Goal: Check status: Check status

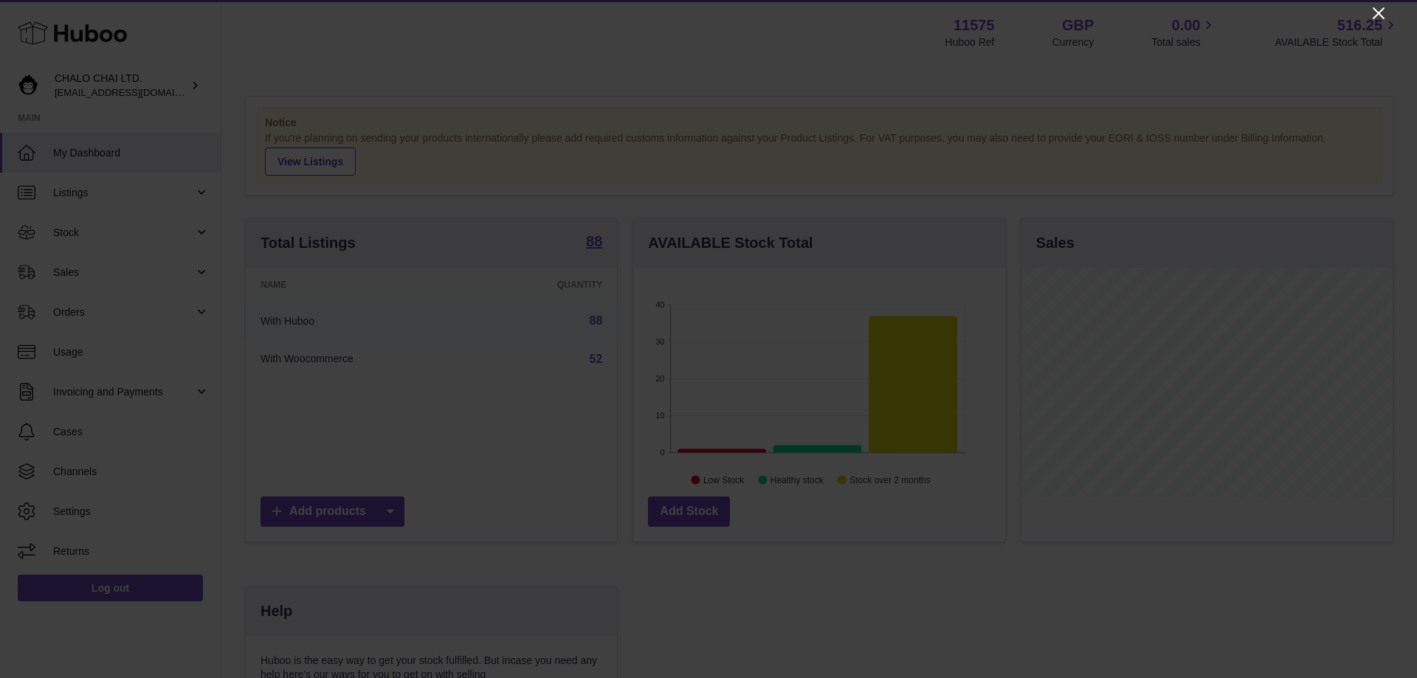
click at [1384, 11] on icon "Close" at bounding box center [1379, 13] width 18 height 18
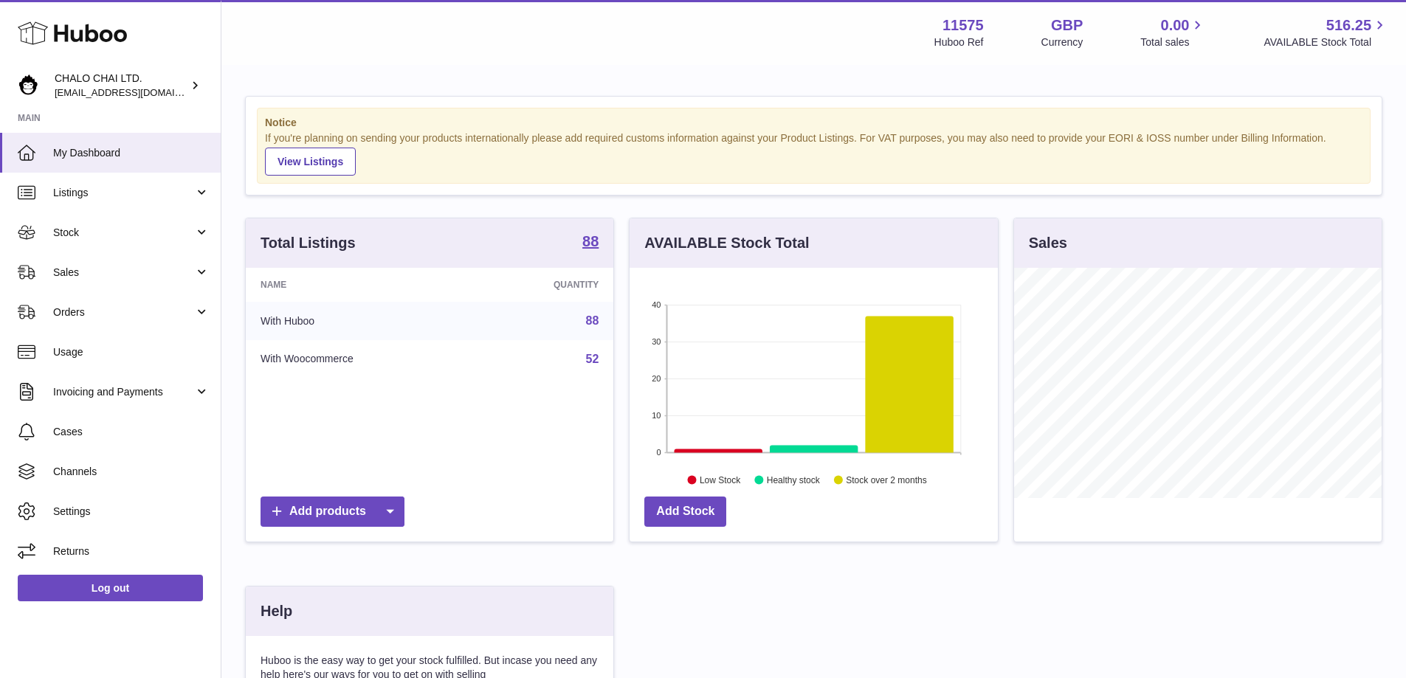
scroll to position [737710, 737572]
click at [86, 235] on span "Stock" at bounding box center [123, 233] width 141 height 14
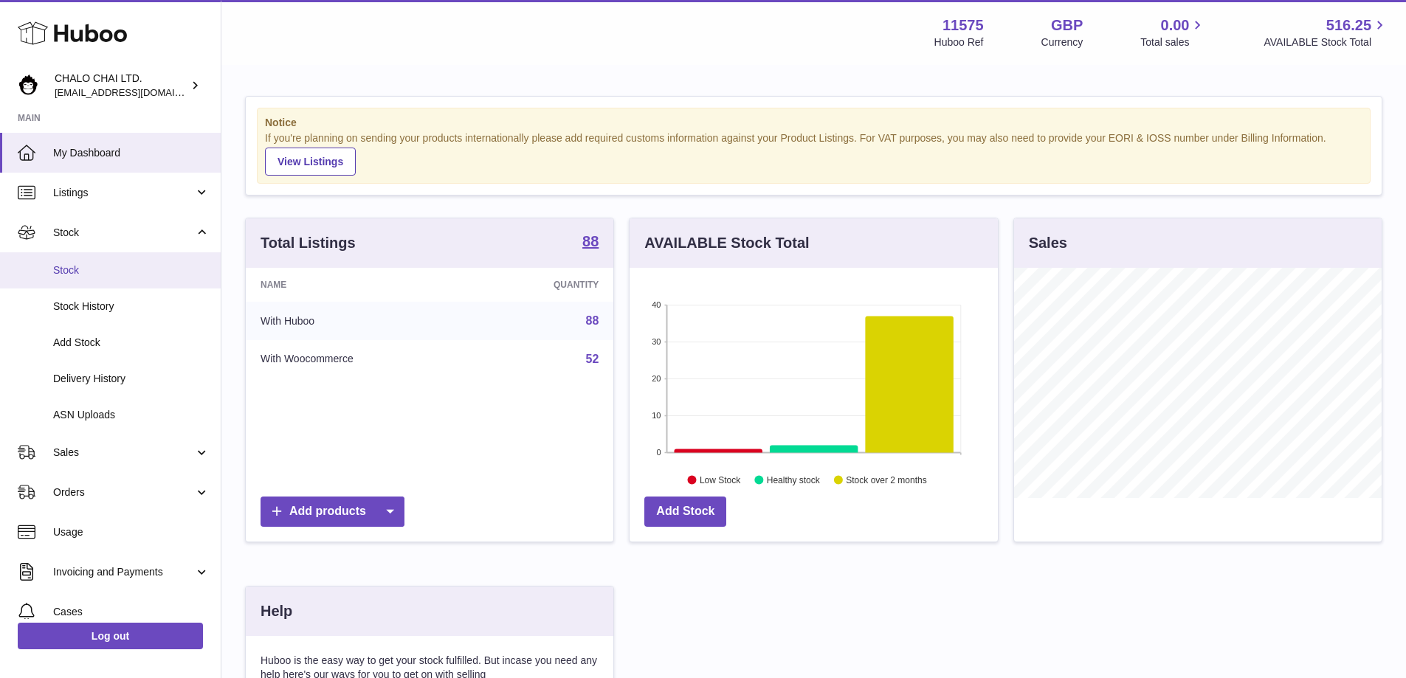
click at [79, 271] on span "Stock" at bounding box center [131, 270] width 156 height 14
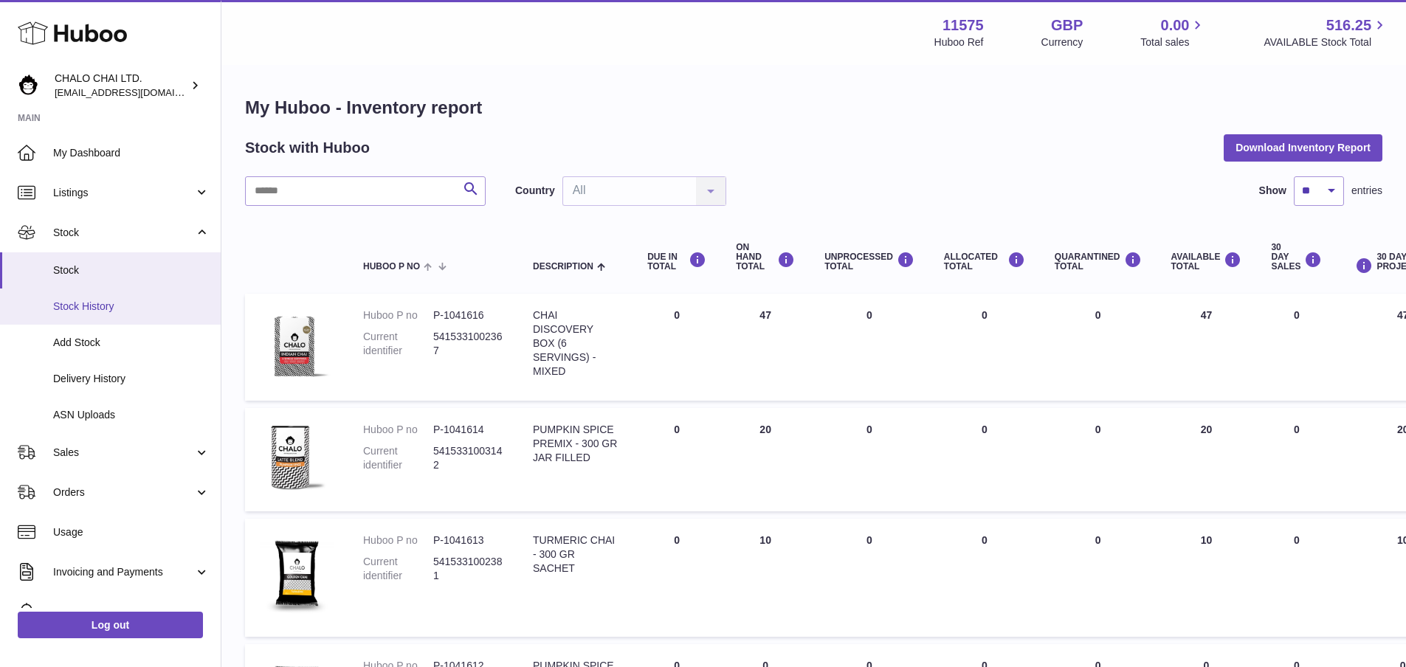
click at [96, 305] on span "Stock History" at bounding box center [131, 307] width 156 height 14
